Goal: Task Accomplishment & Management: Use online tool/utility

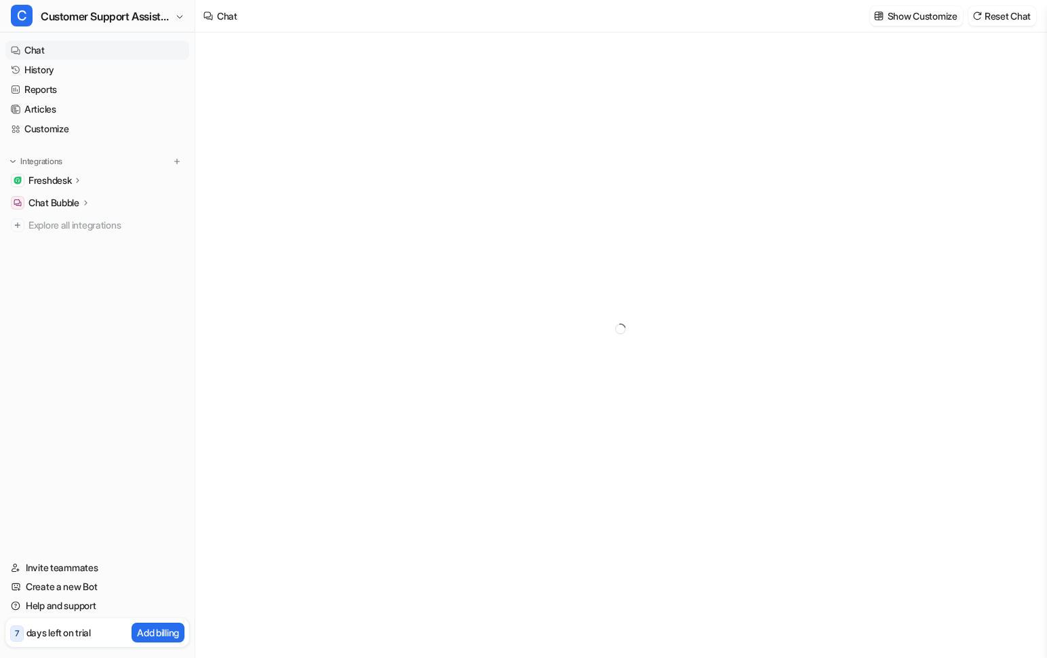
type textarea "**********"
click at [170, 18] on span "Customer Support Assistant" at bounding box center [106, 16] width 131 height 19
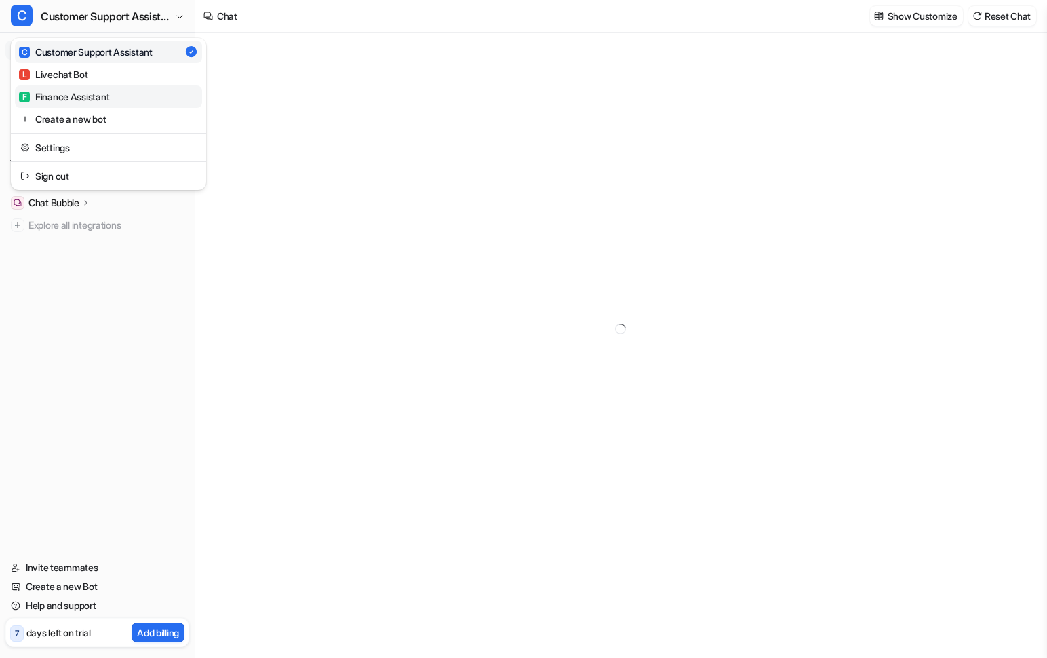
click at [64, 96] on div "F Finance Assistant" at bounding box center [64, 97] width 90 height 14
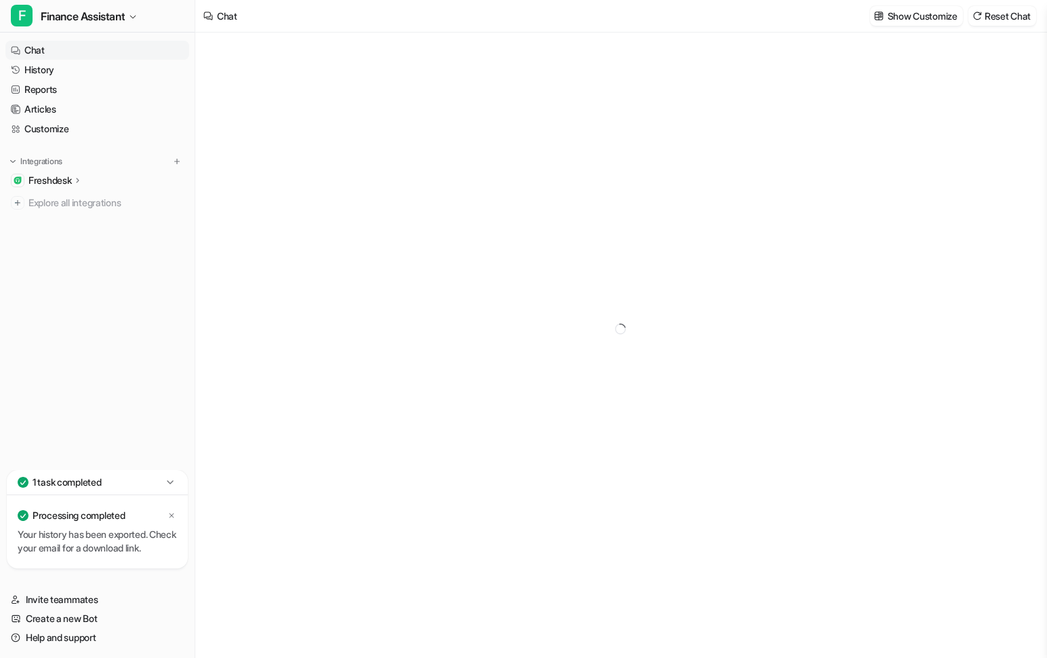
type textarea "**********"
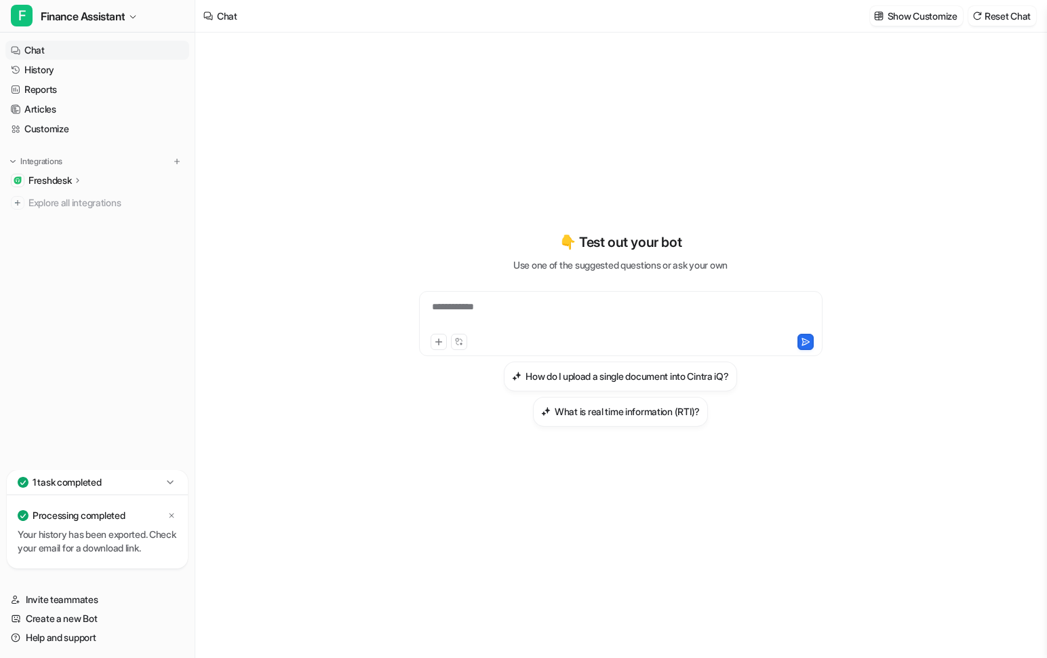
click at [71, 179] on p "Freshdesk" at bounding box center [49, 181] width 43 height 14
click at [64, 204] on p "Overview" at bounding box center [59, 200] width 41 height 14
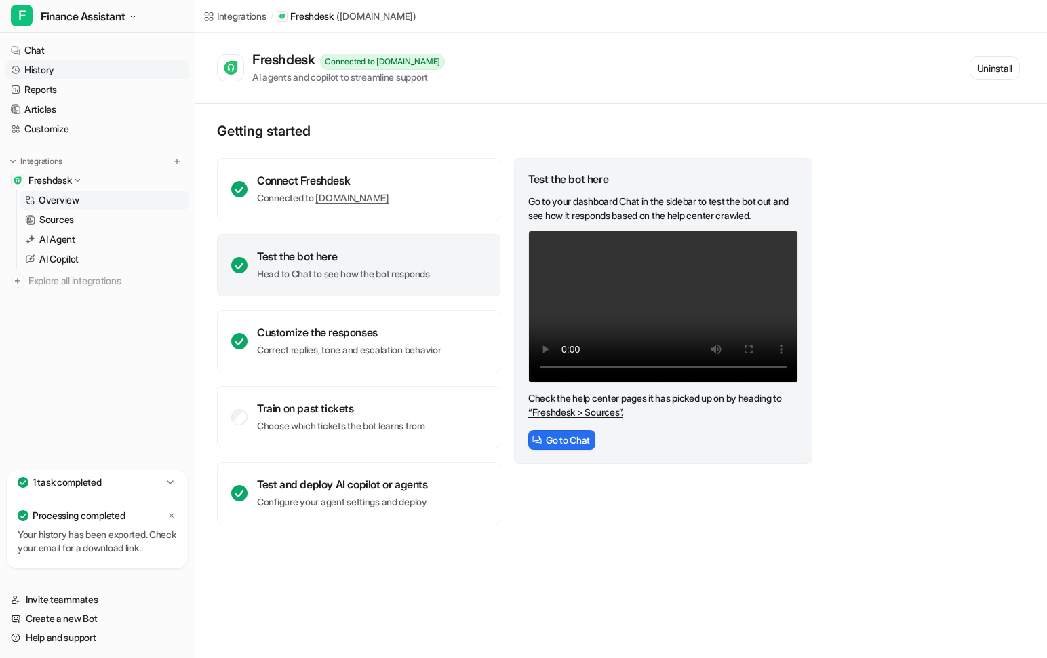
click at [60, 77] on link "History" at bounding box center [97, 69] width 184 height 19
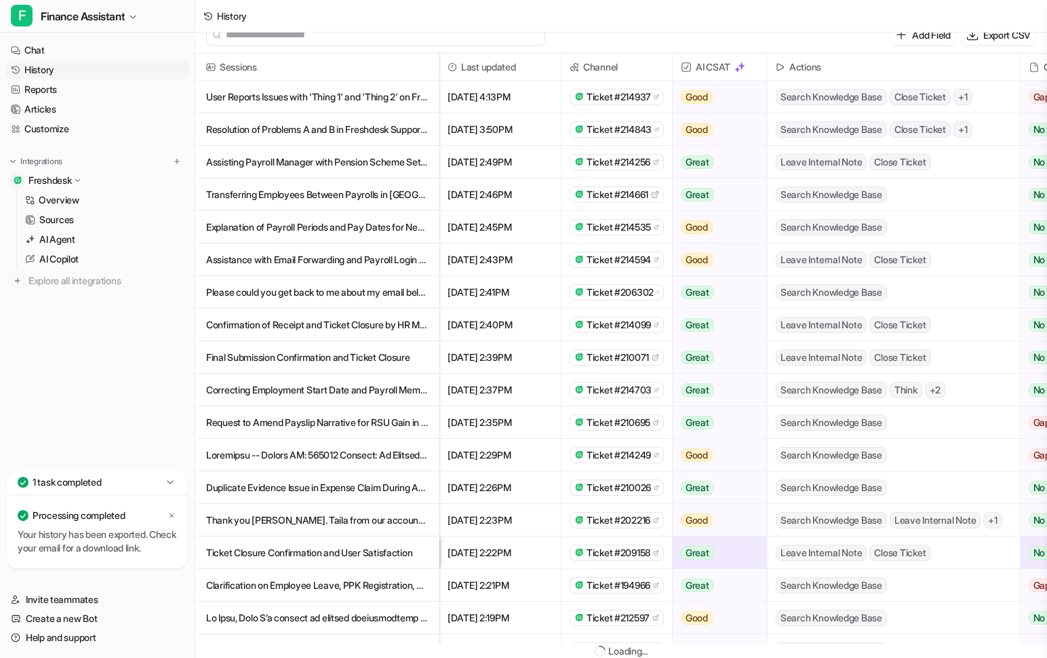
scroll to position [2, 0]
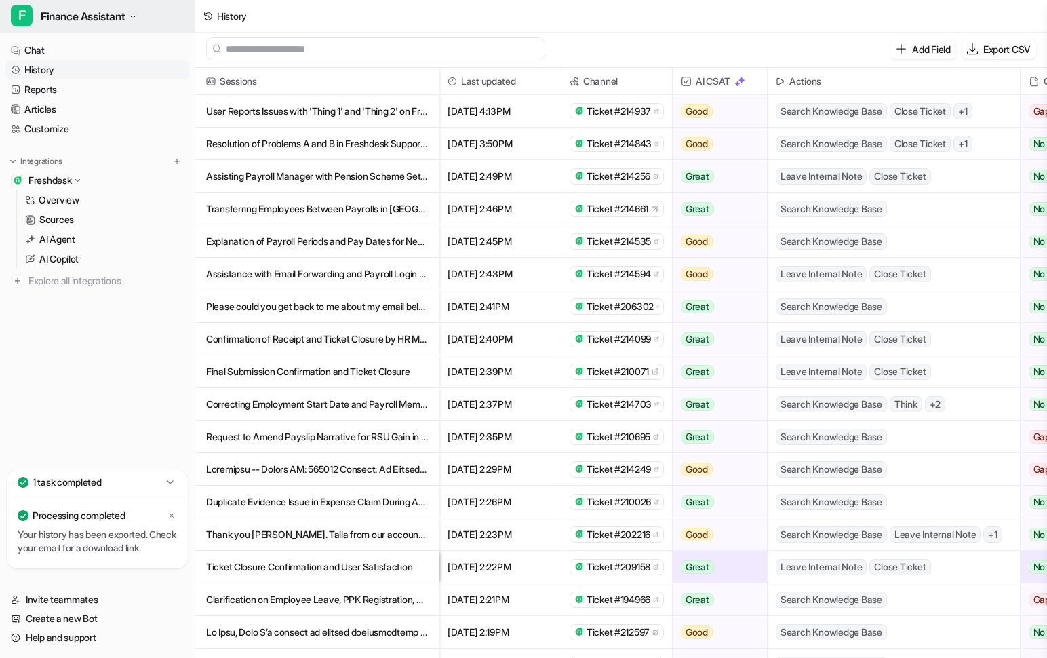
click at [89, 19] on span "Finance Assistant" at bounding box center [83, 16] width 84 height 19
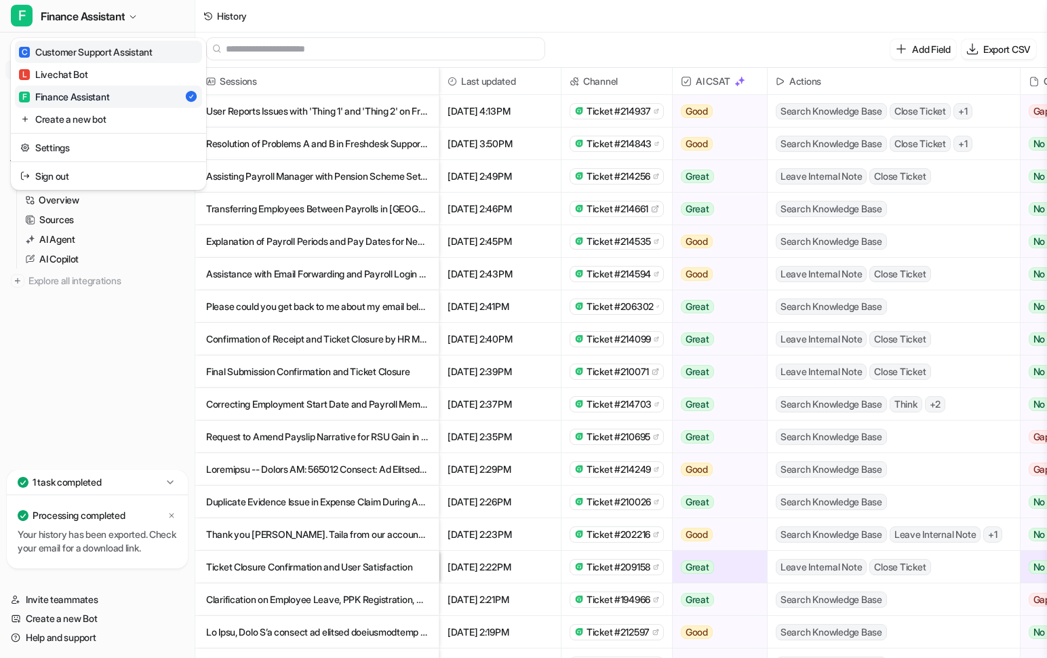
click at [78, 54] on div "C Customer Support Assistant" at bounding box center [86, 52] width 134 height 14
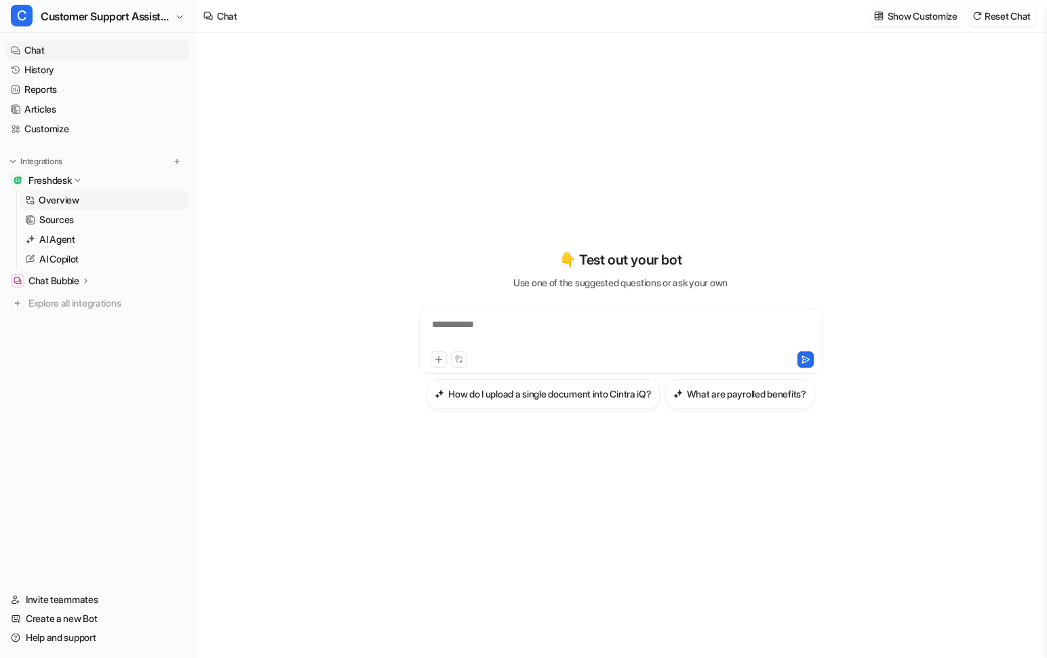
click at [58, 203] on p "Overview" at bounding box center [59, 200] width 41 height 14
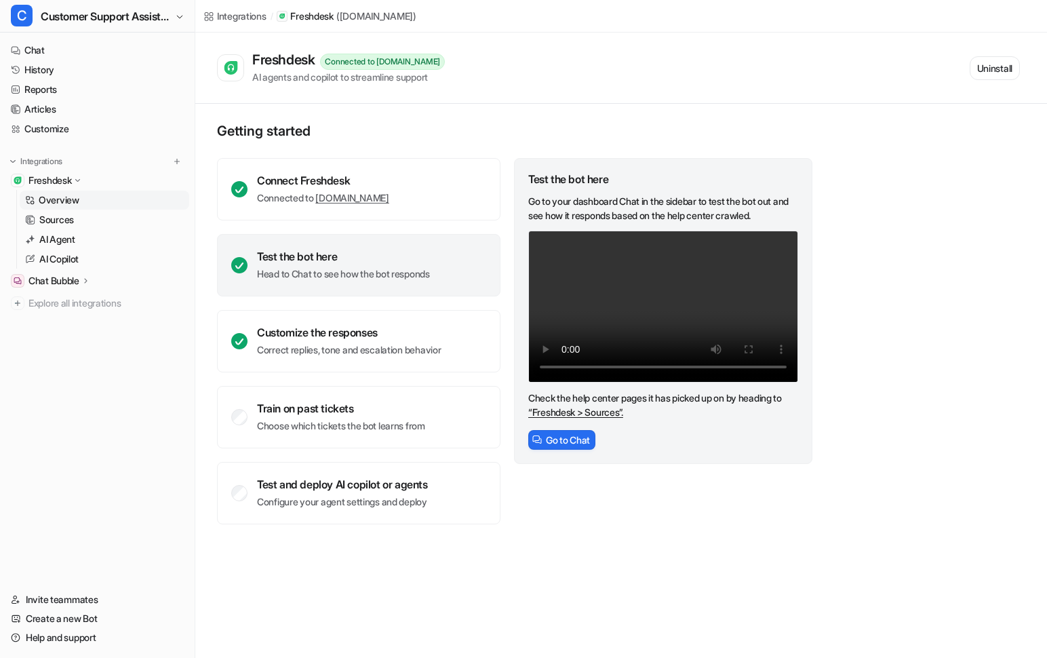
click at [313, 19] on p "Freshdesk" at bounding box center [311, 16] width 43 height 14
click at [55, 215] on p "Sources" at bounding box center [56, 220] width 35 height 14
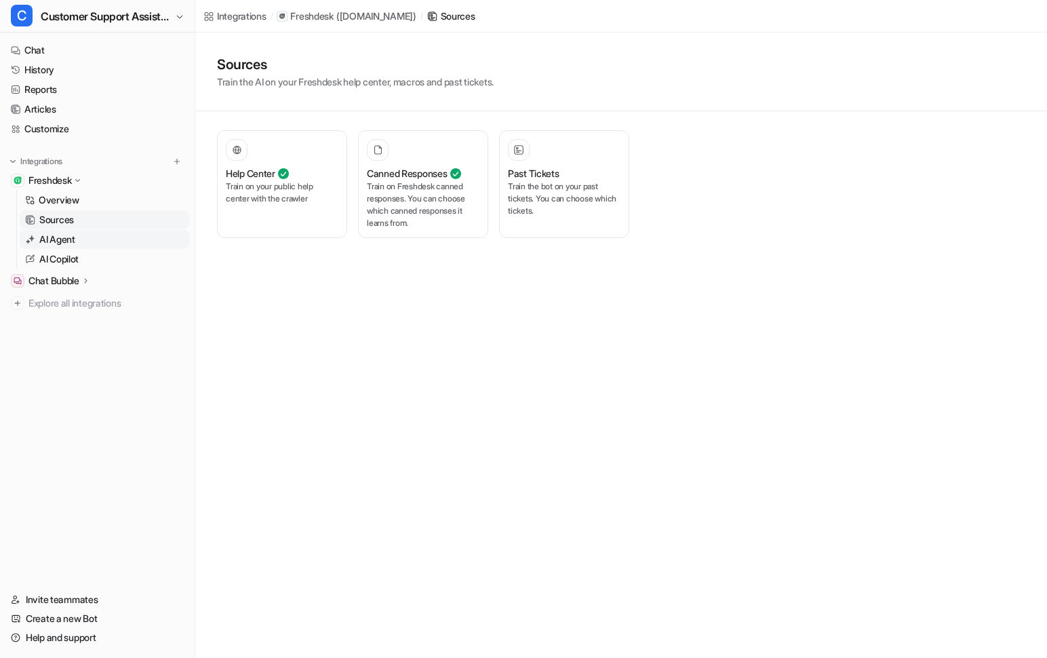
click at [55, 231] on link "AI Agent" at bounding box center [105, 239] width 170 height 19
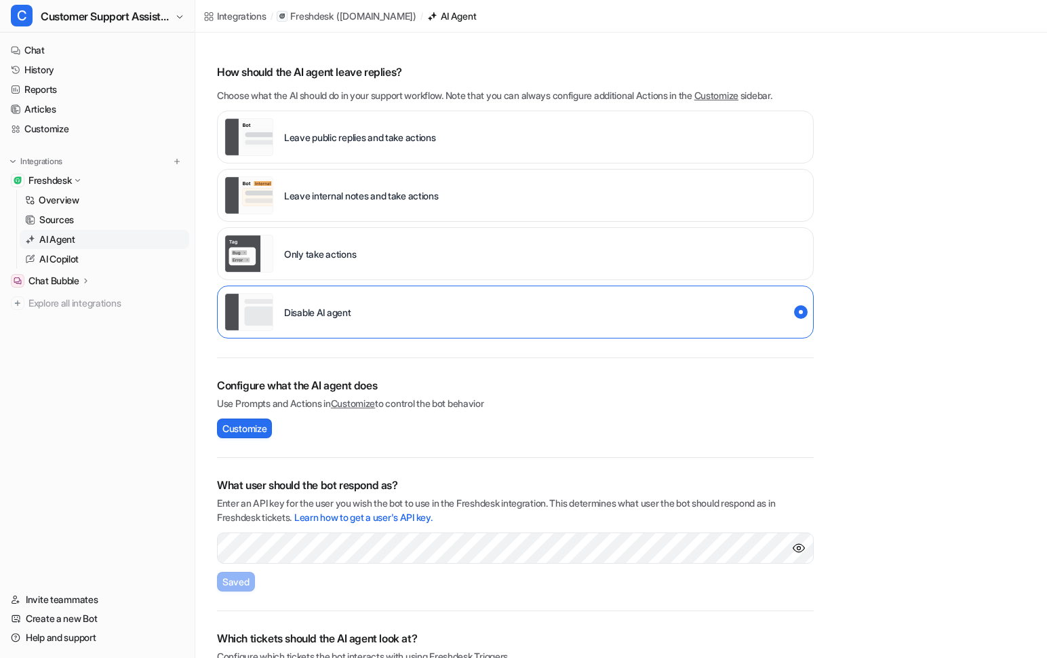
scroll to position [132, 0]
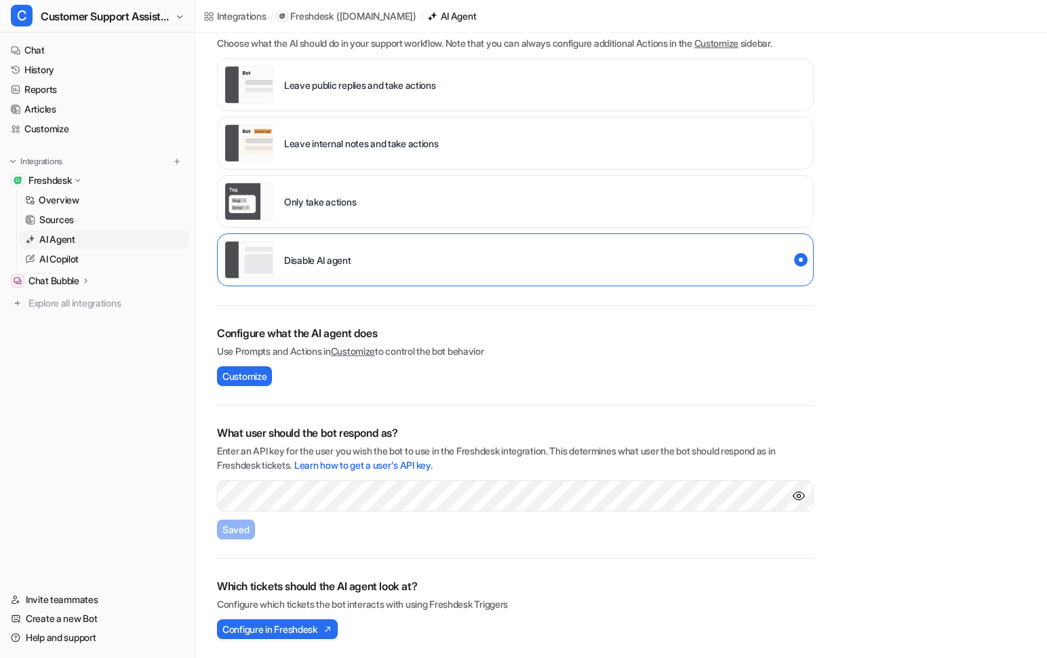
click at [794, 495] on img "Show API key" at bounding box center [799, 496] width 14 height 14
click at [149, 26] on button "C Customer Support Assistant" at bounding box center [97, 16] width 195 height 33
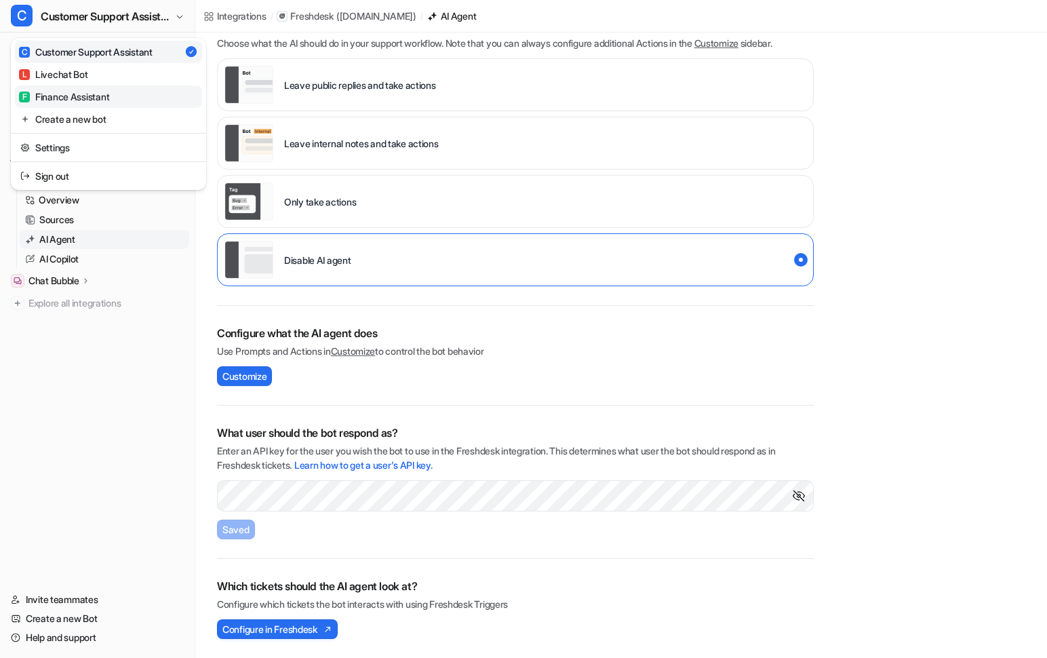
click at [106, 92] on div "F Finance Assistant" at bounding box center [64, 97] width 90 height 14
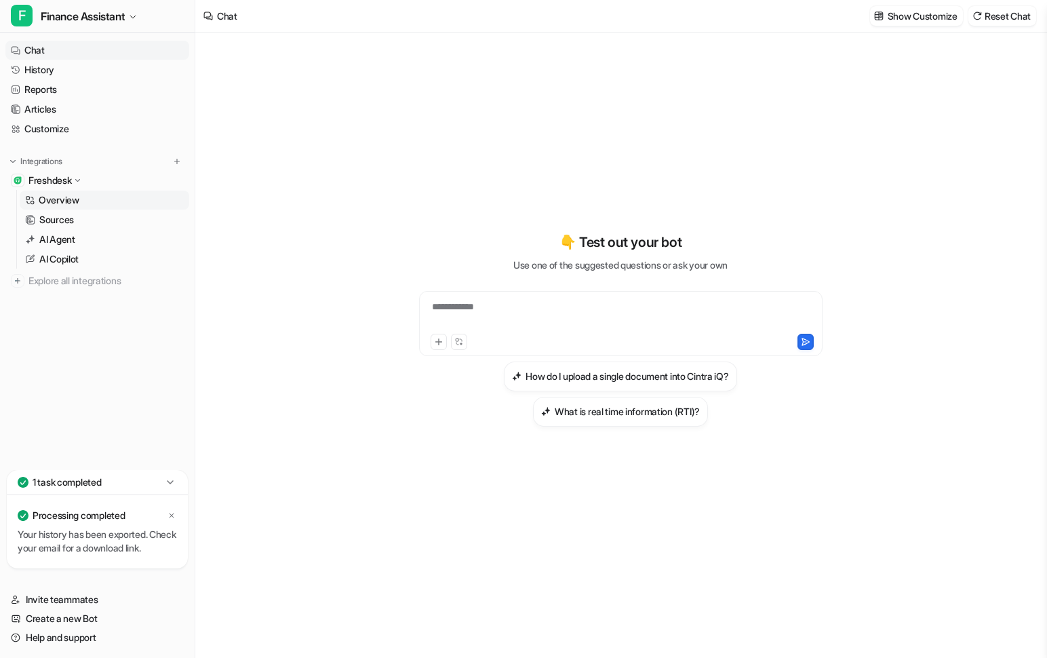
click at [71, 203] on p "Overview" at bounding box center [59, 200] width 41 height 14
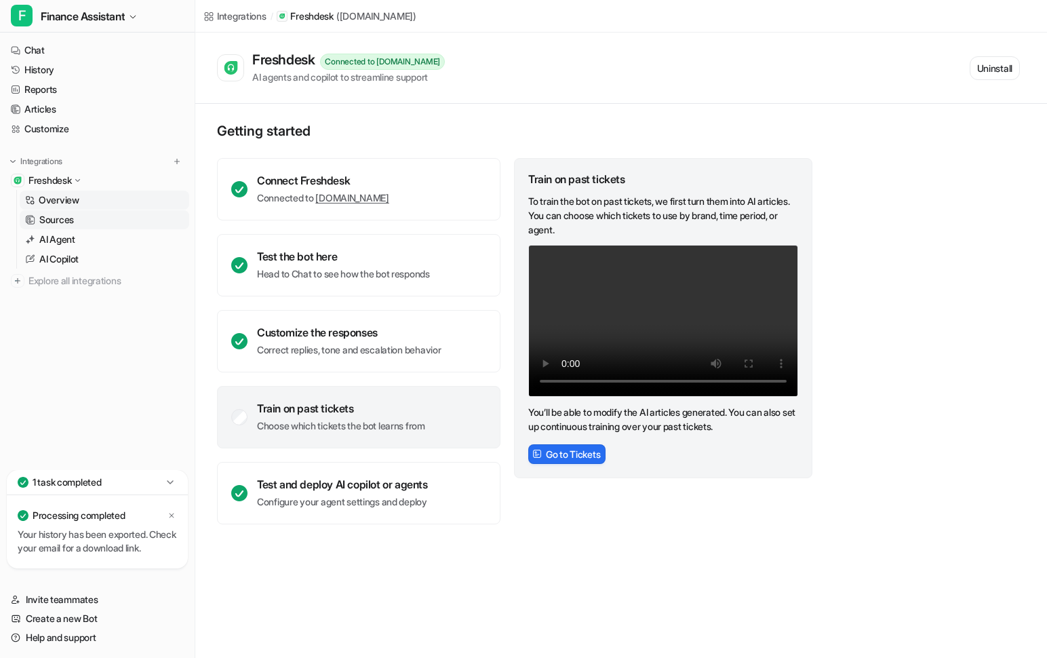
click at [71, 225] on p "Sources" at bounding box center [56, 220] width 35 height 14
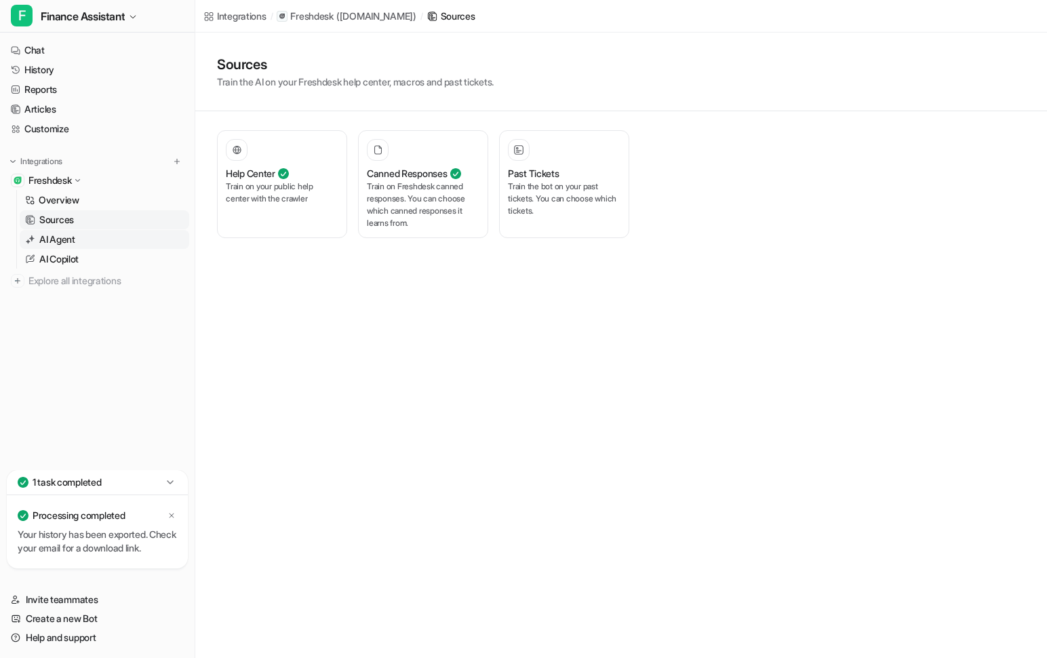
click at [71, 237] on p "AI Agent" at bounding box center [57, 240] width 36 height 14
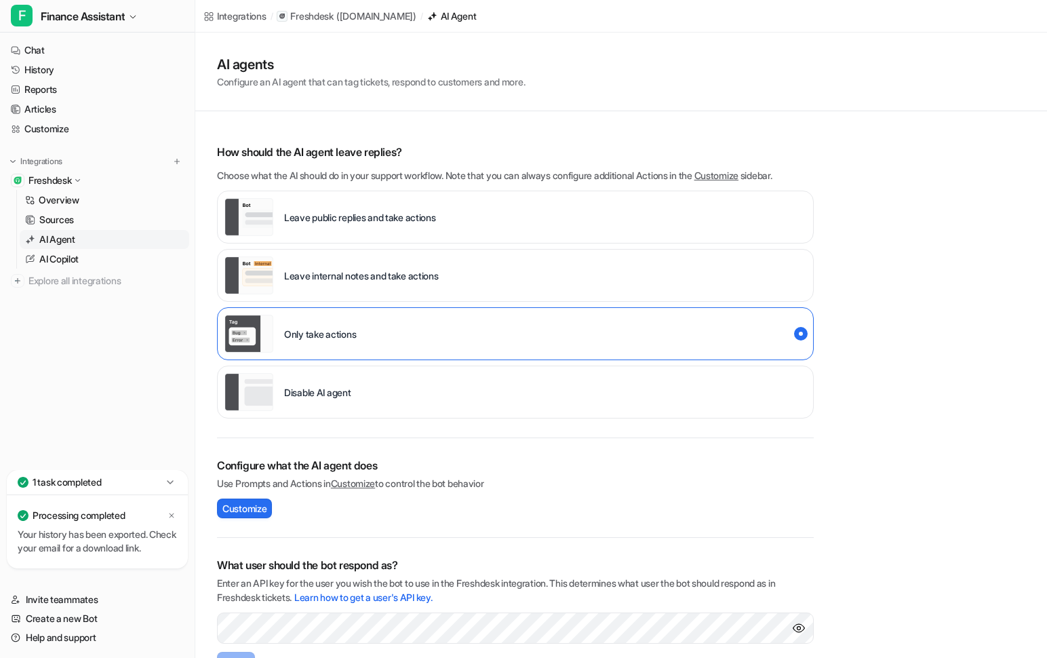
scroll to position [132, 0]
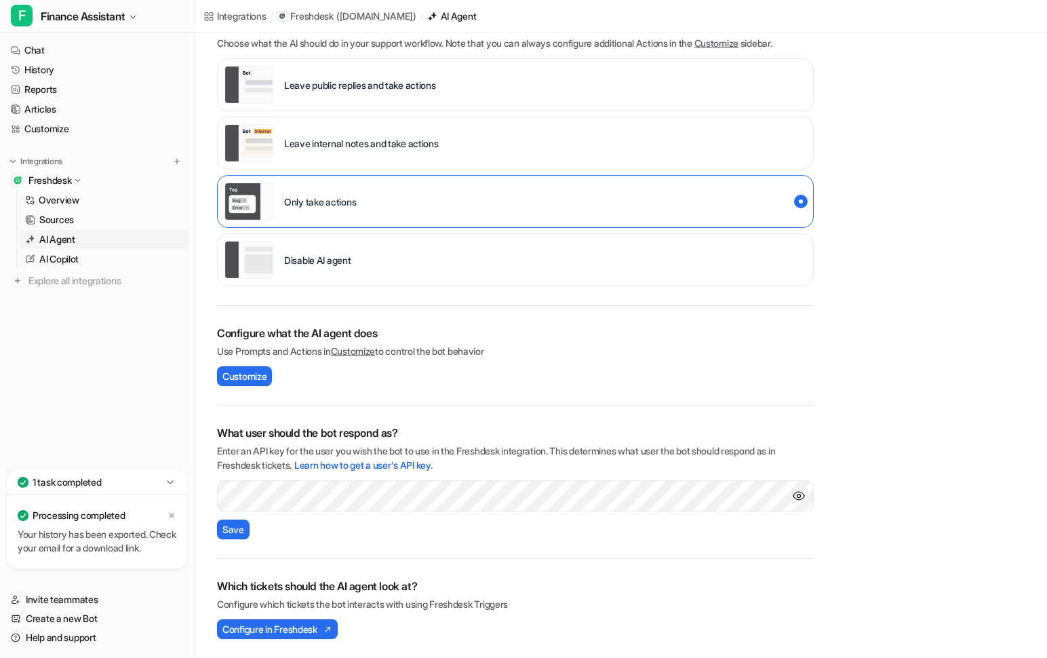
click at [539, 529] on div "What user should the bot respond as? Enter an API key for the user you wish the…" at bounding box center [515, 482] width 597 height 153
click at [235, 524] on span "Save" at bounding box center [233, 529] width 22 height 14
